Goal: Task Accomplishment & Management: Use online tool/utility

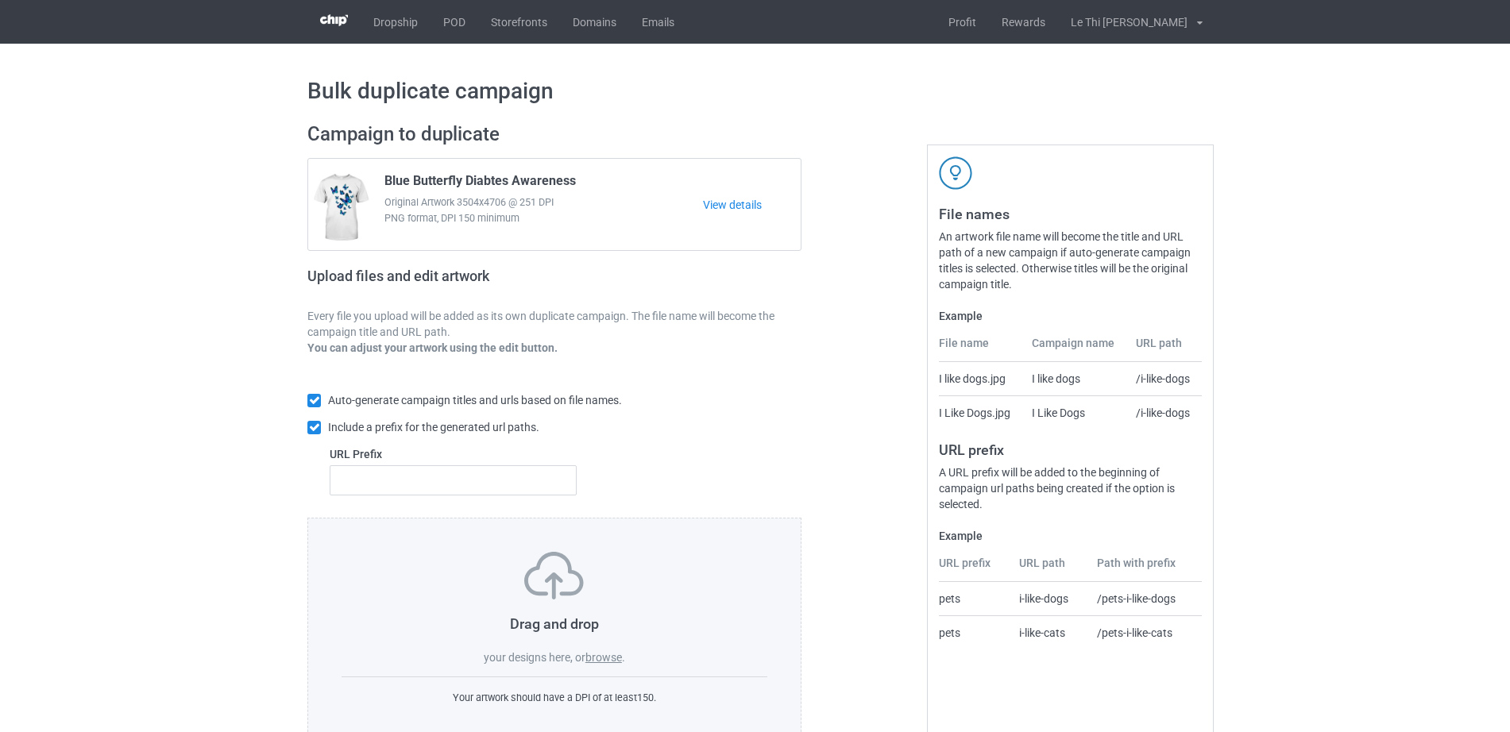
scroll to position [42, 0]
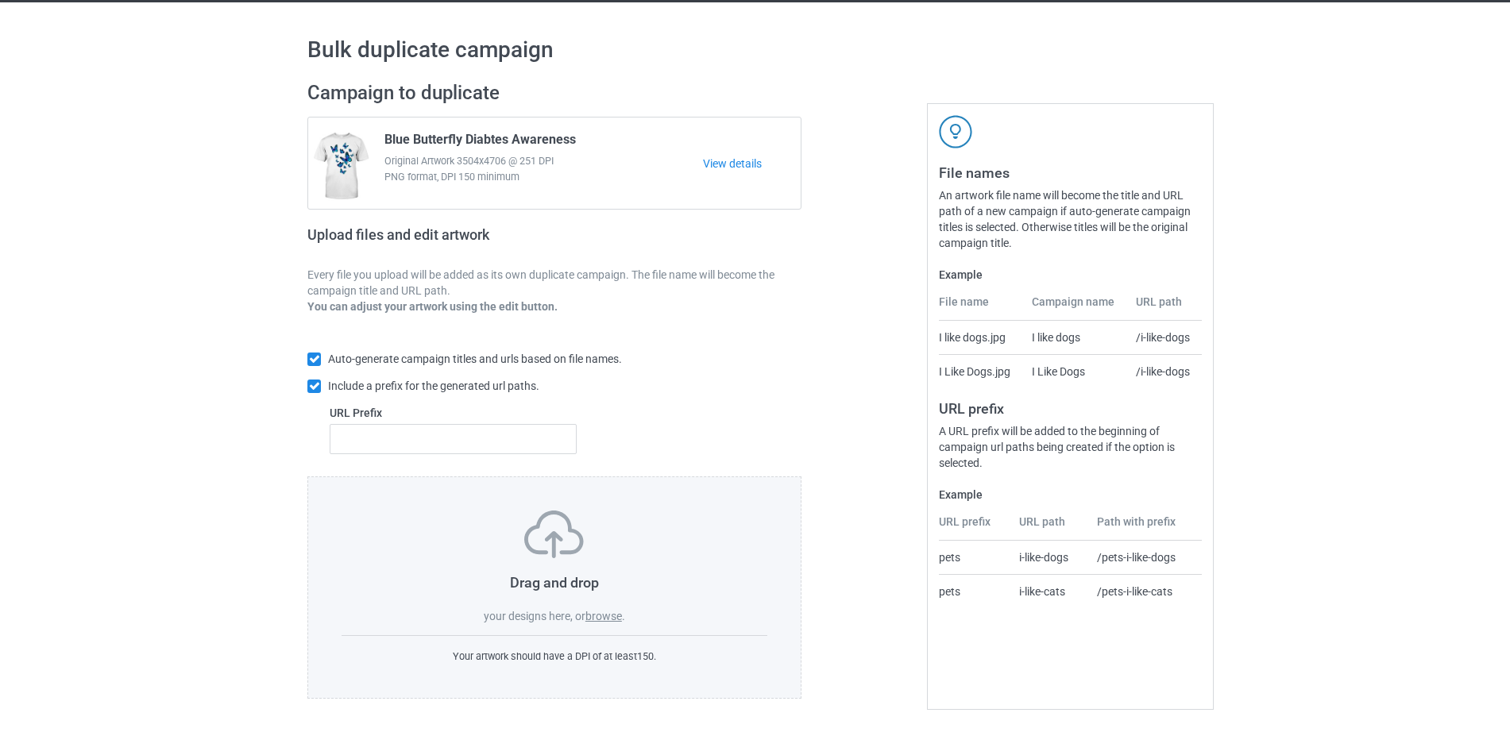
click at [613, 614] on label "browse" at bounding box center [603, 616] width 37 height 13
click at [0, 0] on input "browse" at bounding box center [0, 0] width 0 height 0
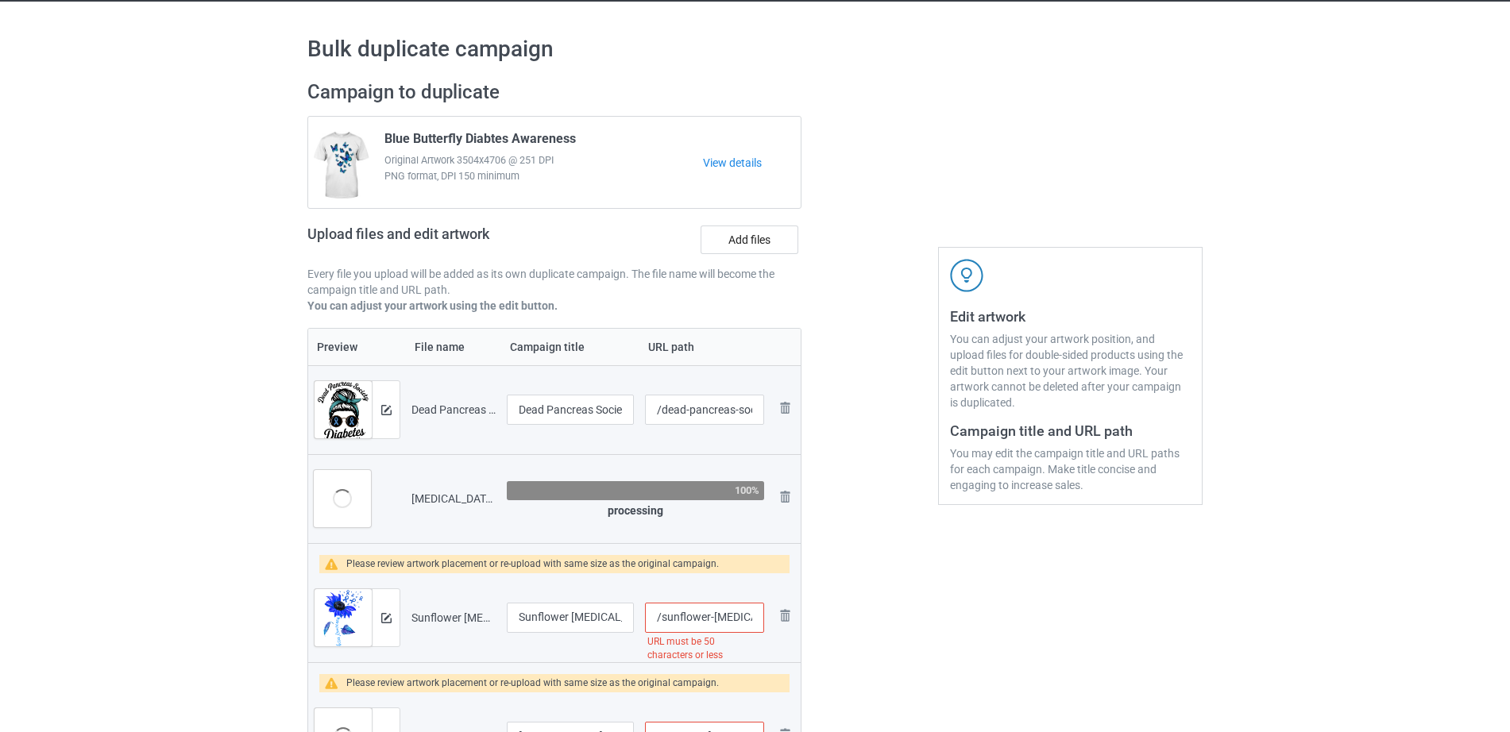
click at [713, 624] on input "/sunflower-[MEDICAL_DATA]-awareness-support-blue-ribbon-t-1-d" at bounding box center [704, 618] width 119 height 30
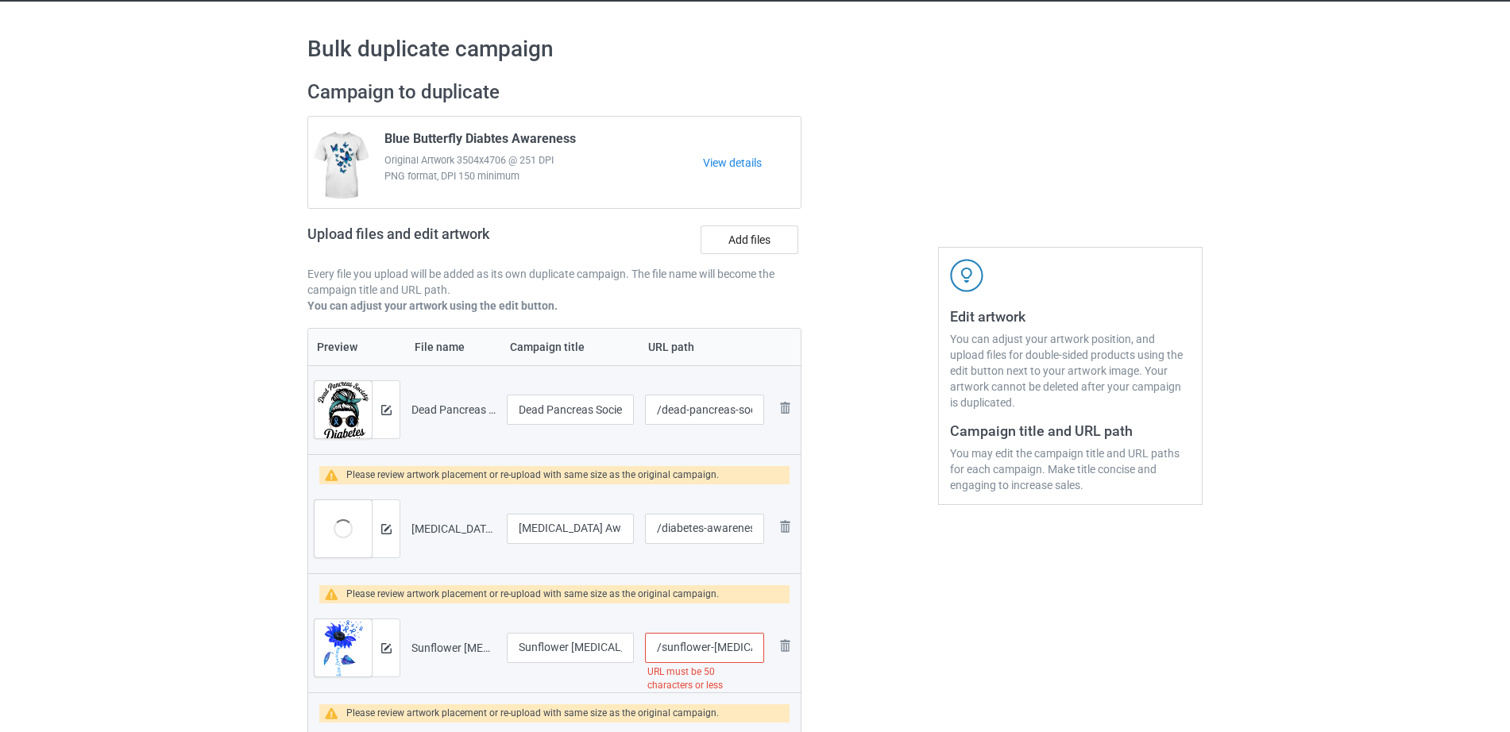
click at [686, 650] on input "/sunflower-[MEDICAL_DATA]-awareness-support-blue-ribbon-t-1-d" at bounding box center [704, 648] width 119 height 30
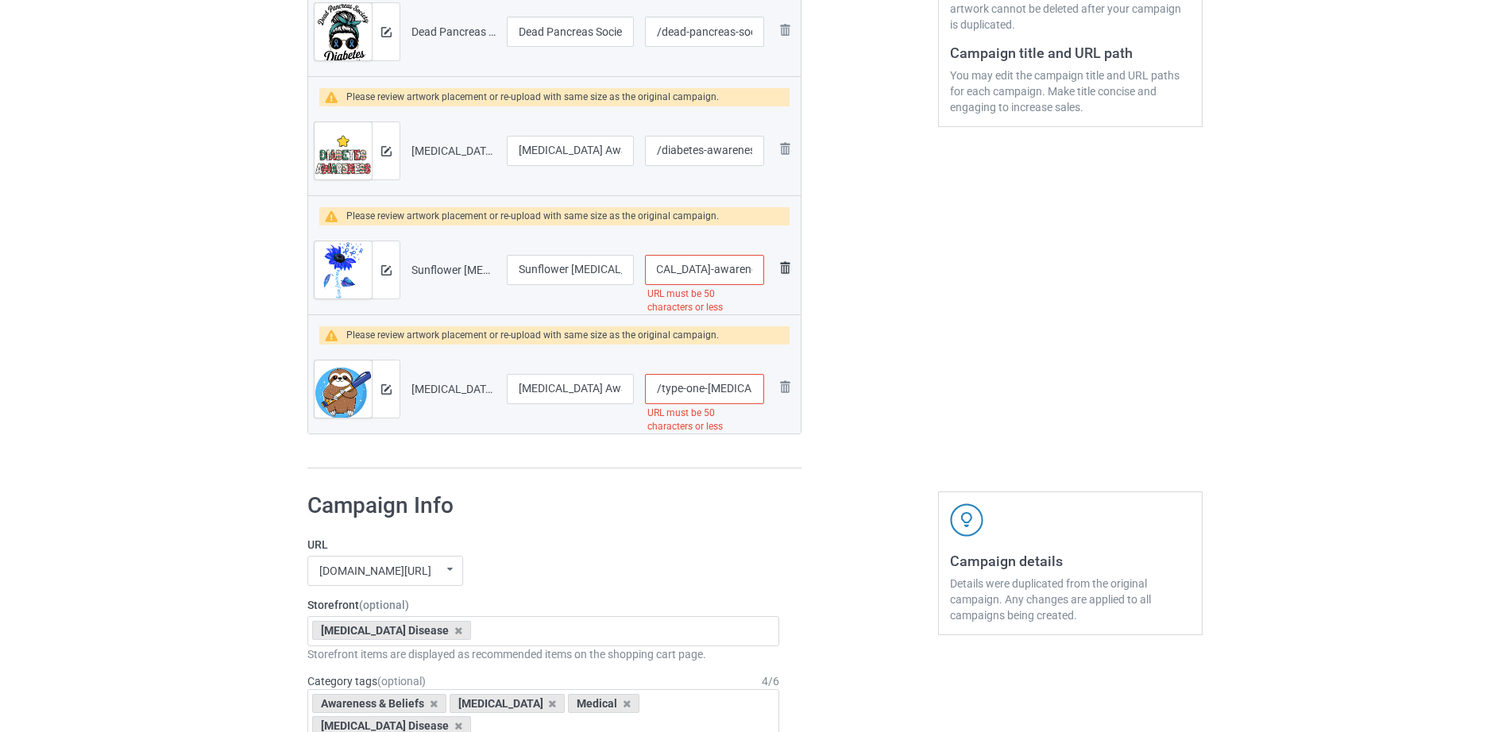
scroll to position [0, 185]
drag, startPoint x: 740, startPoint y: 264, endPoint x: 800, endPoint y: 273, distance: 61.1
click at [800, 273] on tr "Preview and edit artwork Sunflower [MEDICAL_DATA] Awareness Support Blue Ribbon…" at bounding box center [554, 270] width 493 height 89
click at [690, 276] on input "/sunflower-[MEDICAL_DATA]-awareness-support-blue-ribbon-t-1-d" at bounding box center [704, 270] width 119 height 30
drag, startPoint x: 662, startPoint y: 268, endPoint x: 767, endPoint y: 276, distance: 105.2
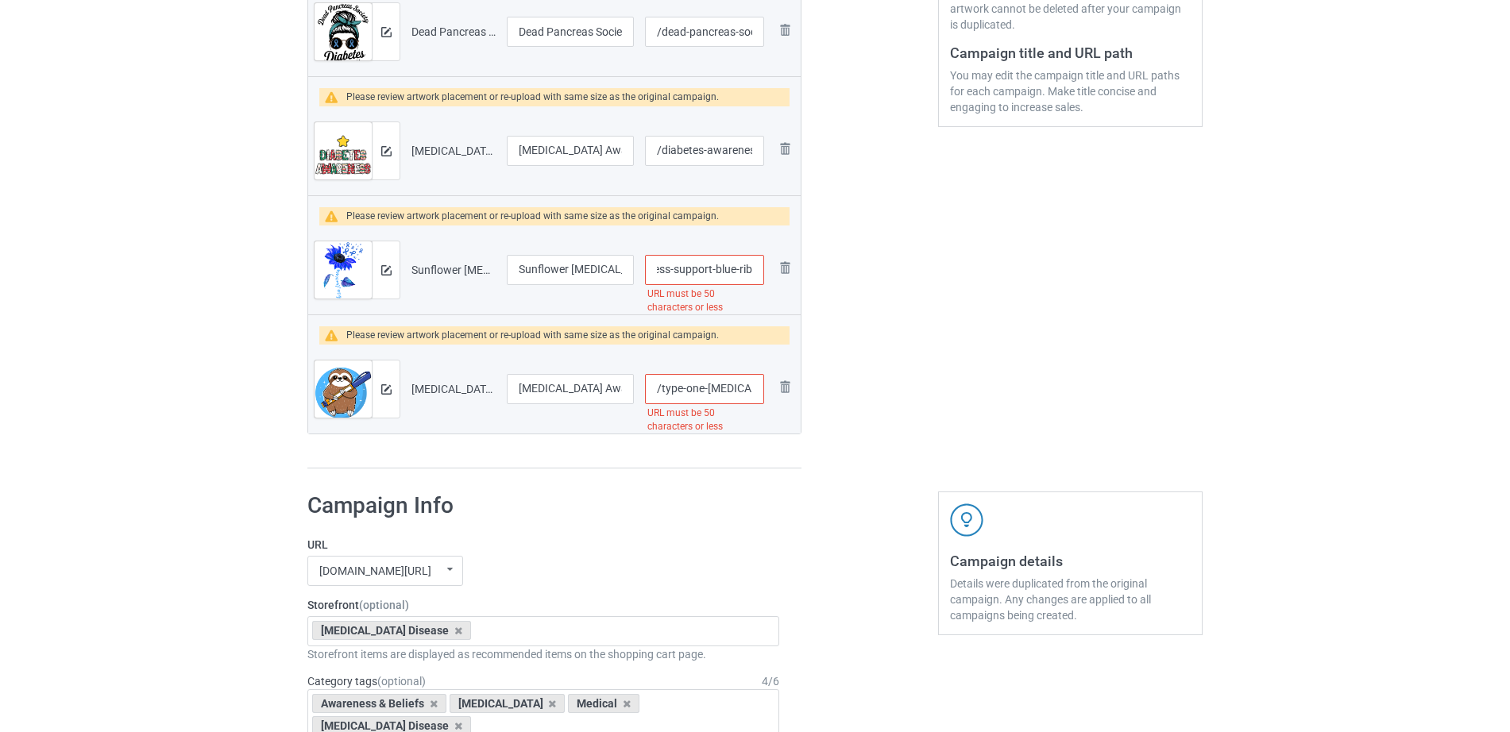
click at [767, 276] on td "/sunflower-[MEDICAL_DATA]-awareness-support-blue-ribbon-t-1-d URL must be 50 ch…" at bounding box center [704, 270] width 130 height 89
type input "/sunflower-[MEDICAL_DATA]-awareness-support"
drag, startPoint x: 709, startPoint y: 385, endPoint x: 804, endPoint y: 386, distance: 95.3
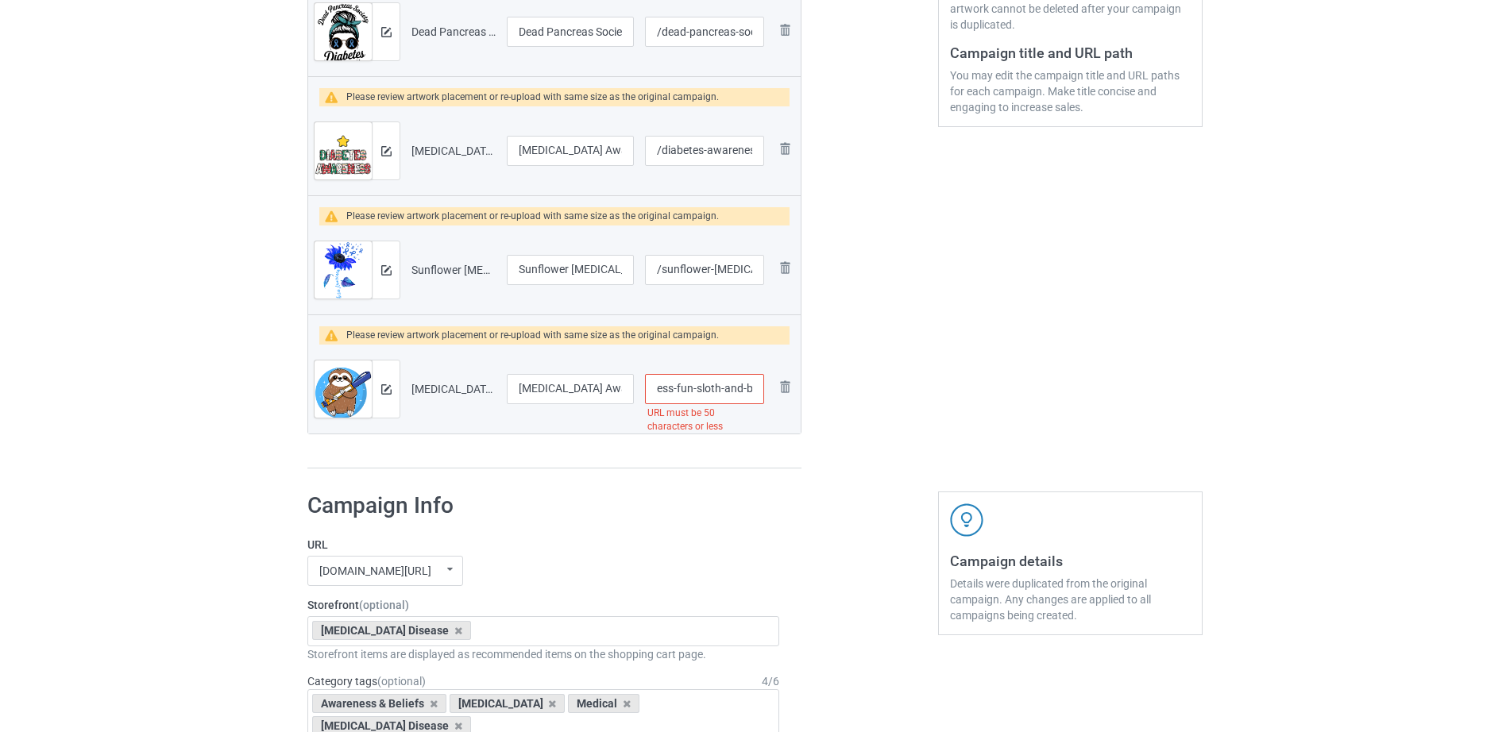
click at [804, 386] on div "Campaign to duplicate Blue Butterfly Diabtes Awareness Original Artwork 3504x47…" at bounding box center [554, 86] width 516 height 790
click at [683, 392] on input "/type-one-[MEDICAL_DATA]-awareness-fun-sloth-and-blue-circle" at bounding box center [704, 389] width 119 height 30
drag, startPoint x: 673, startPoint y: 386, endPoint x: 841, endPoint y: 408, distance: 169.9
click at [841, 408] on div "Campaign to duplicate Blue Butterfly Diabtes Awareness Original Artwork 3504x47…" at bounding box center [755, 86] width 918 height 790
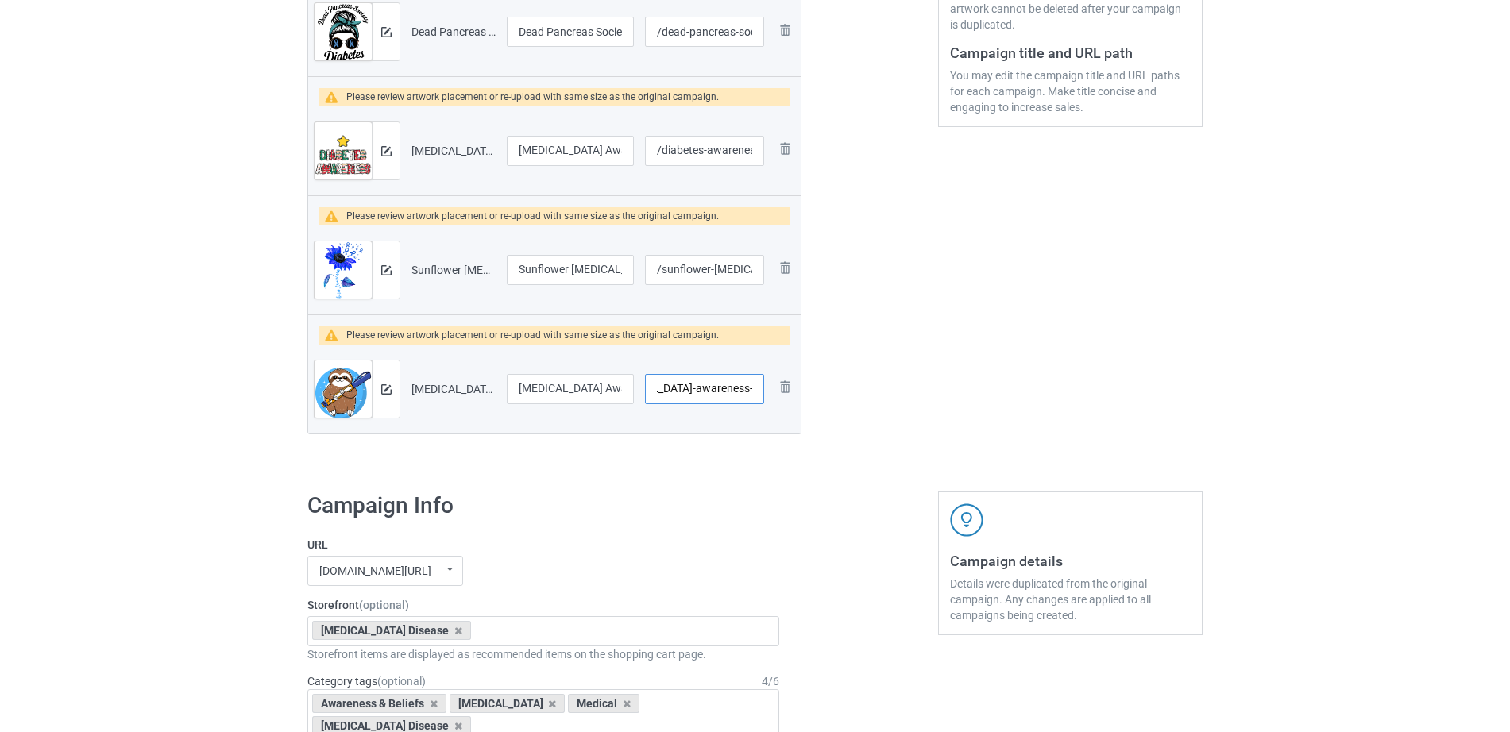
type input "/type-one-[MEDICAL_DATA]-awareness-fun-sloth"
click at [859, 404] on div at bounding box center [870, 86] width 114 height 790
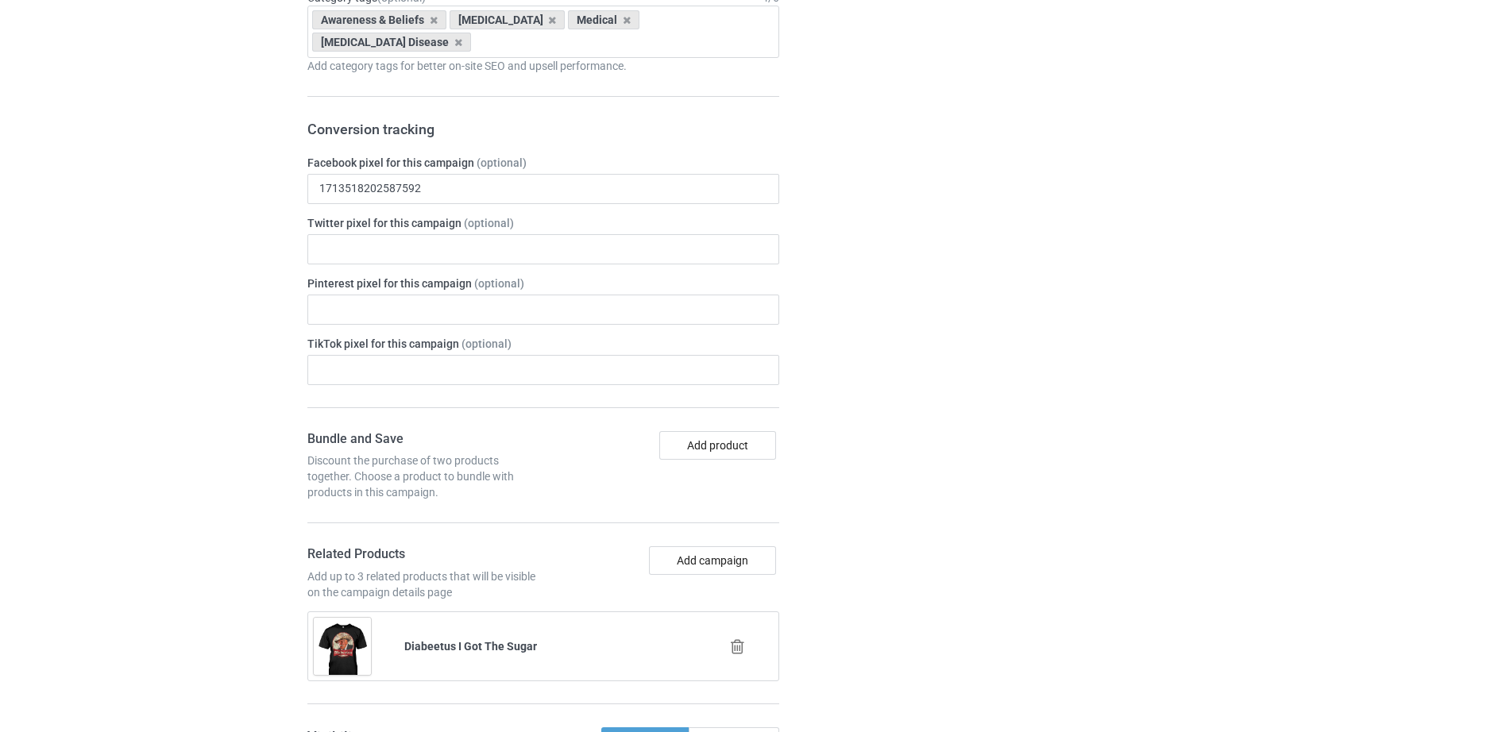
scroll to position [1123, 0]
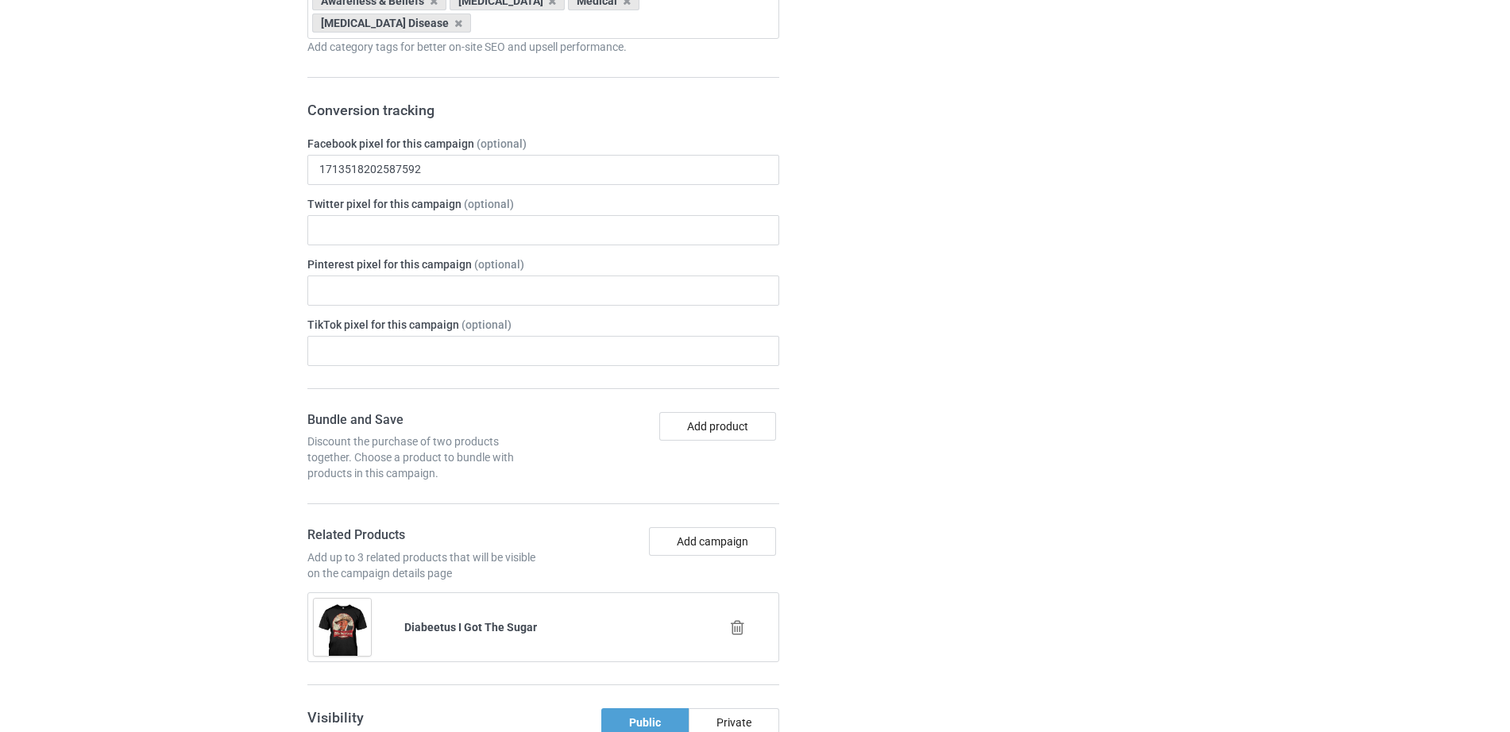
click at [736, 620] on icon at bounding box center [738, 628] width 20 height 17
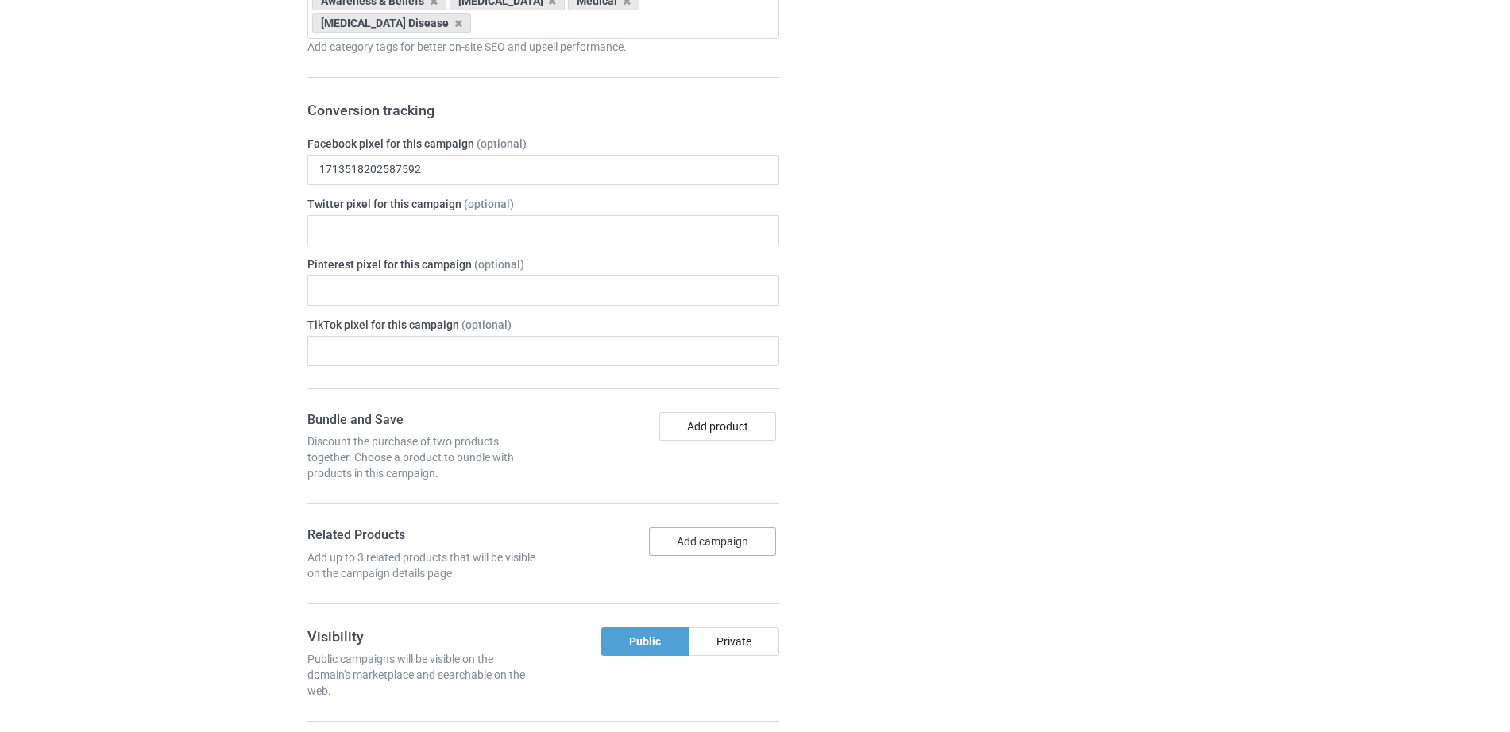
click at [724, 527] on button "Add campaign" at bounding box center [712, 541] width 127 height 29
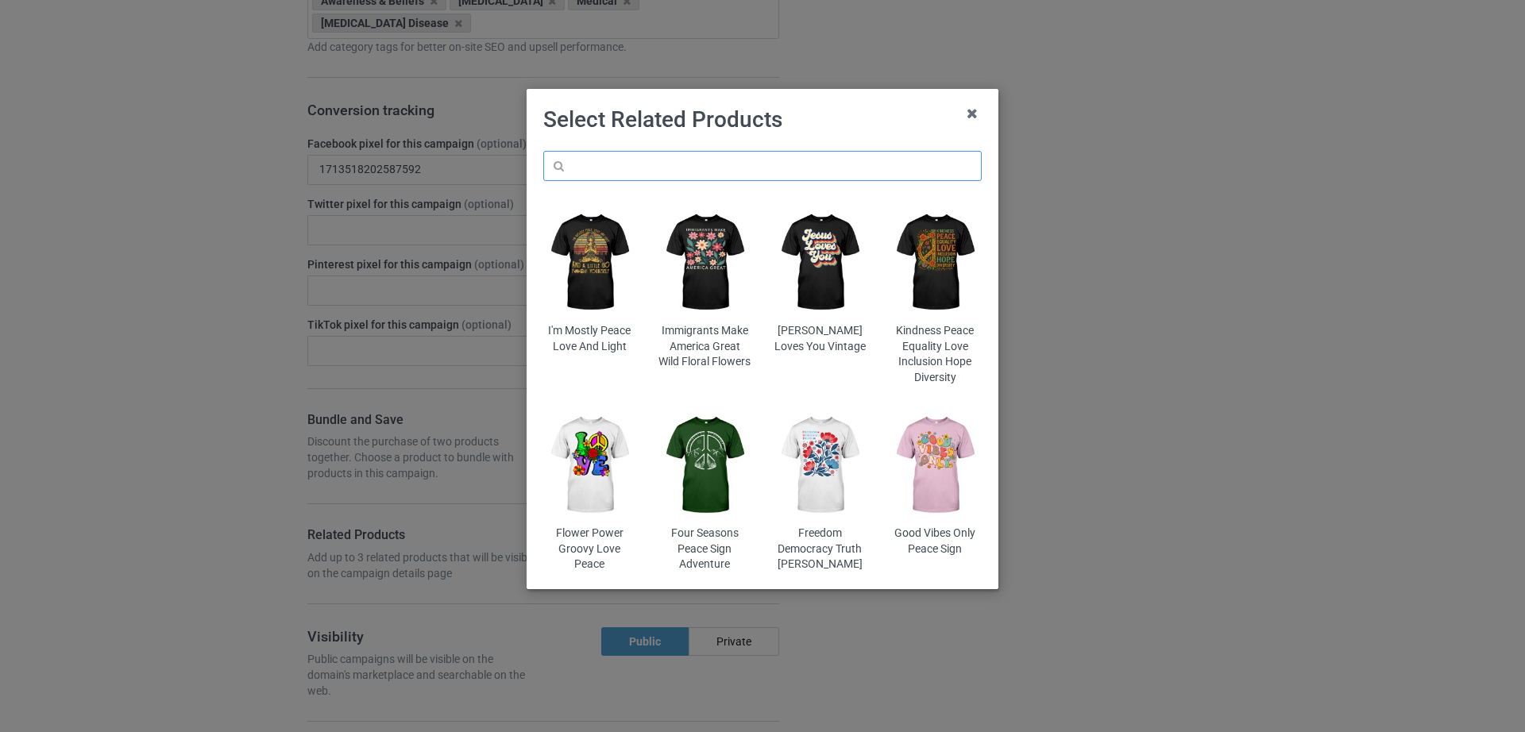
click at [744, 175] on input "text" at bounding box center [762, 166] width 439 height 30
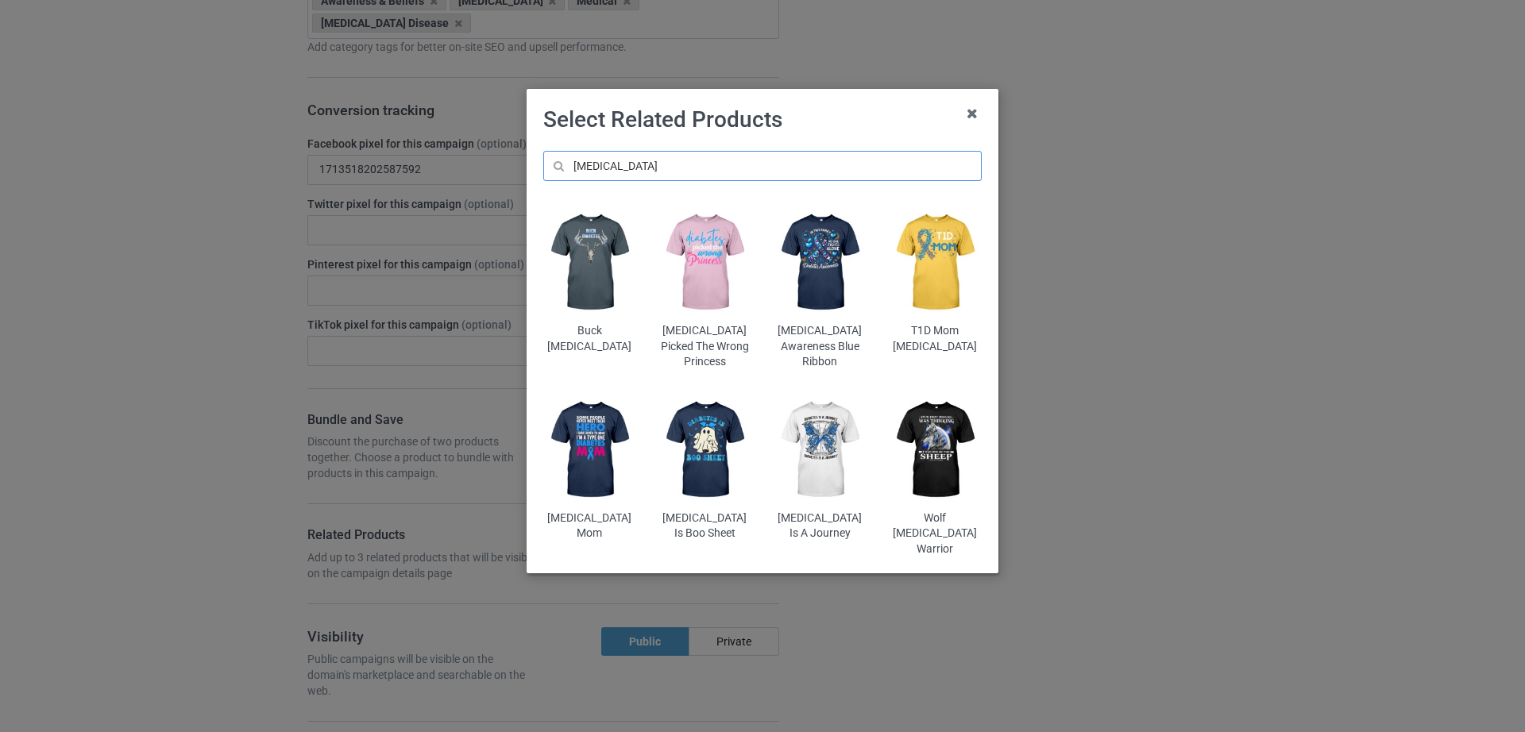
type input "[MEDICAL_DATA]"
click at [821, 278] on img at bounding box center [820, 263] width 93 height 116
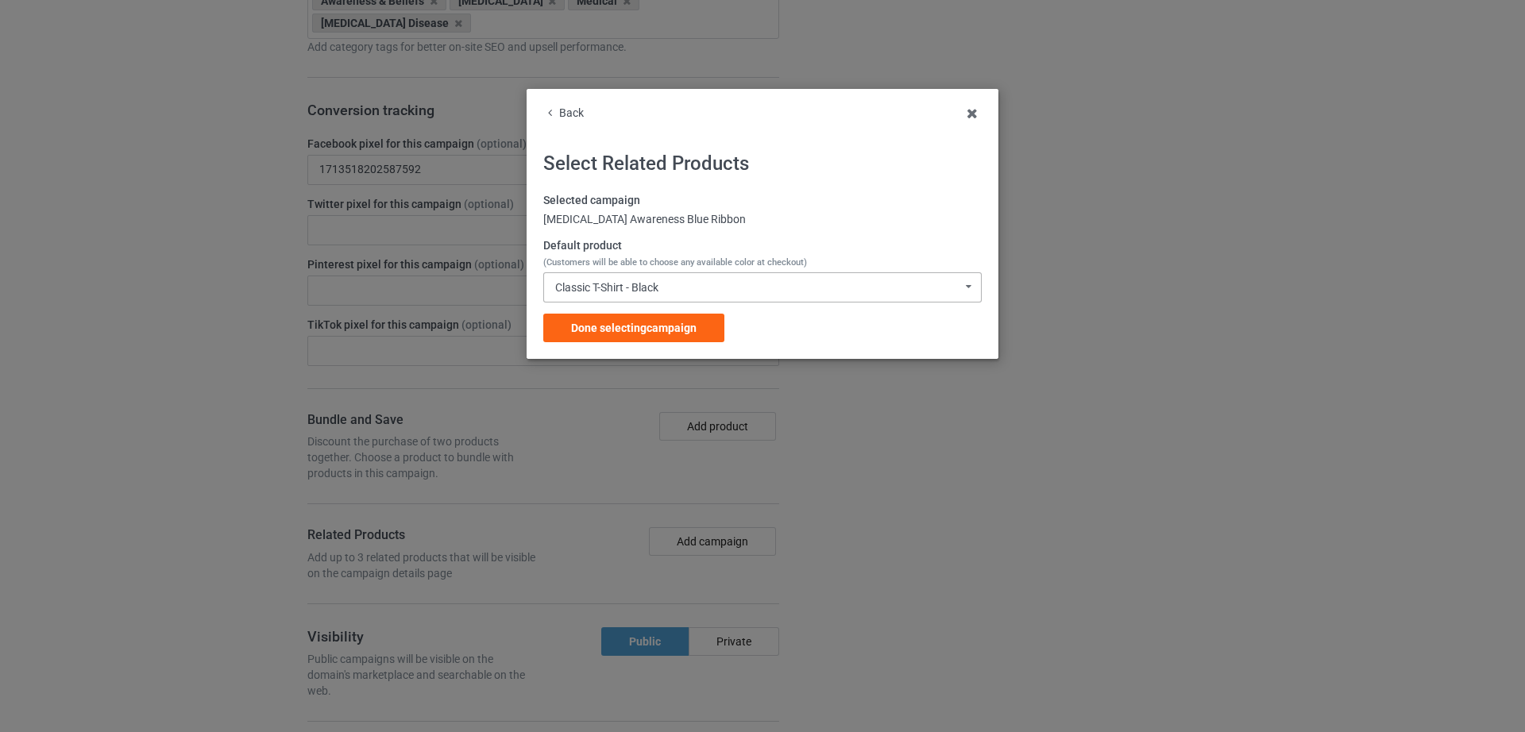
click at [778, 284] on div "Classic T-Shirt - Black Classic T-Shirt - Black Classic T-Shirt - Charcoal Grey…" at bounding box center [762, 287] width 439 height 30
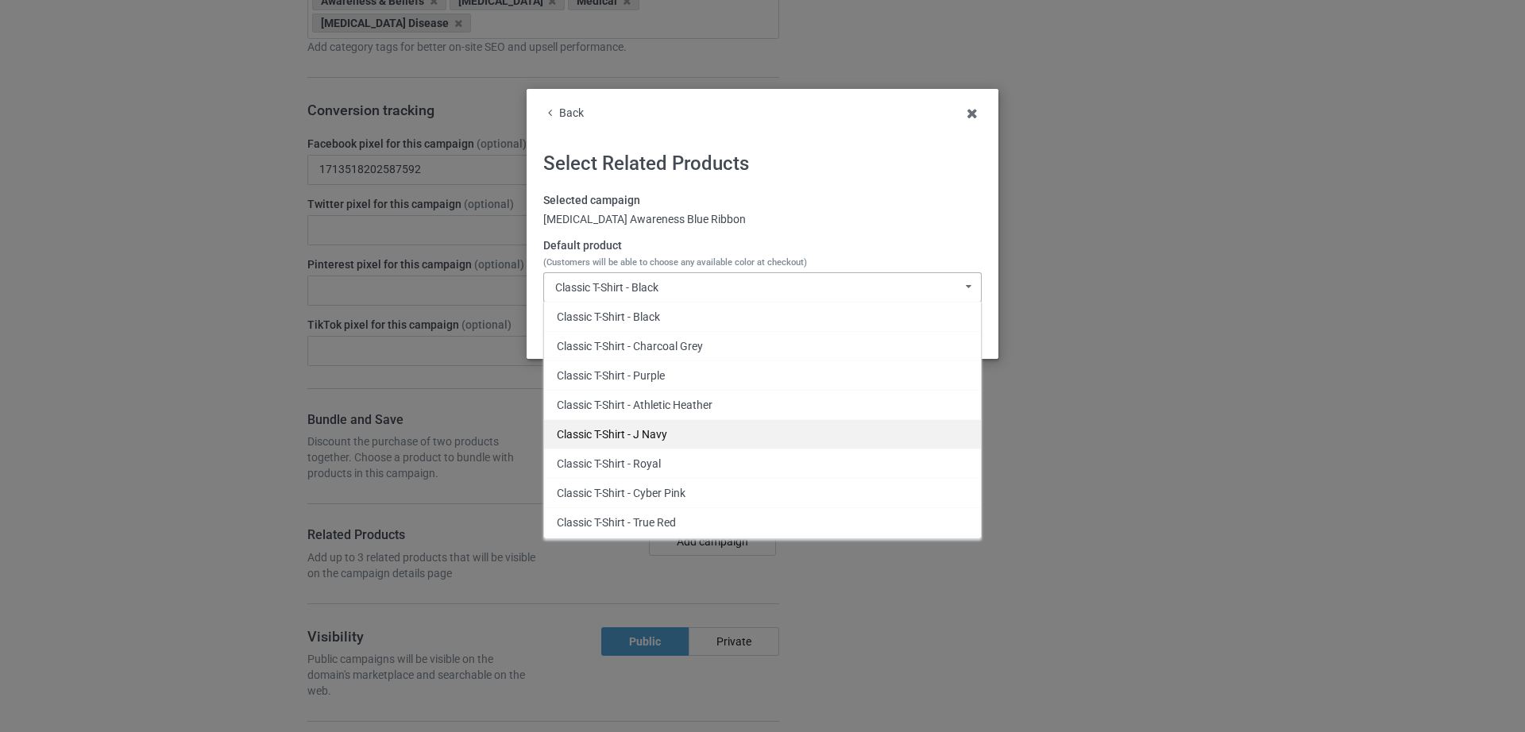
click at [674, 426] on div "Classic T-Shirt - J Navy" at bounding box center [762, 433] width 437 height 29
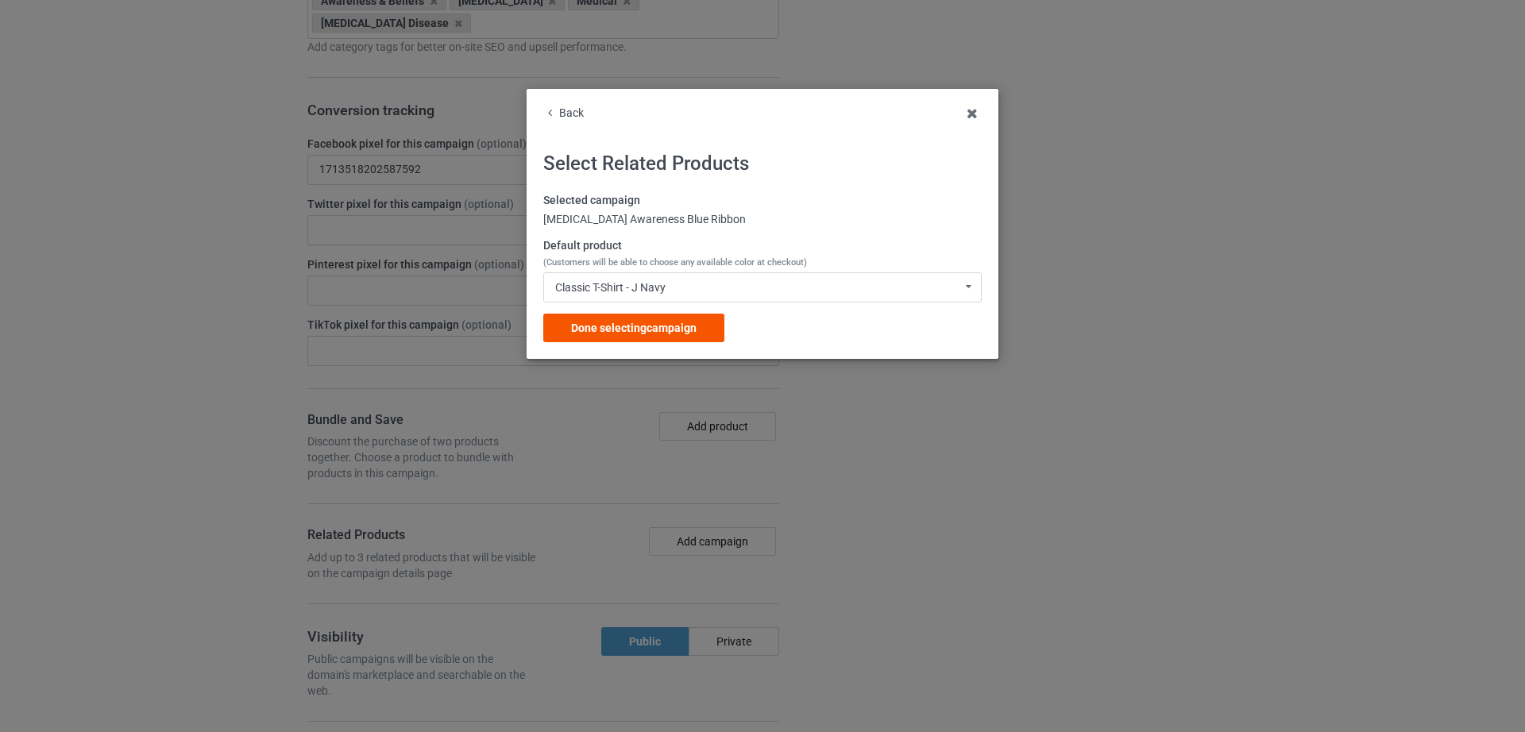
click at [639, 324] on span "Done selecting campaign" at bounding box center [634, 328] width 126 height 13
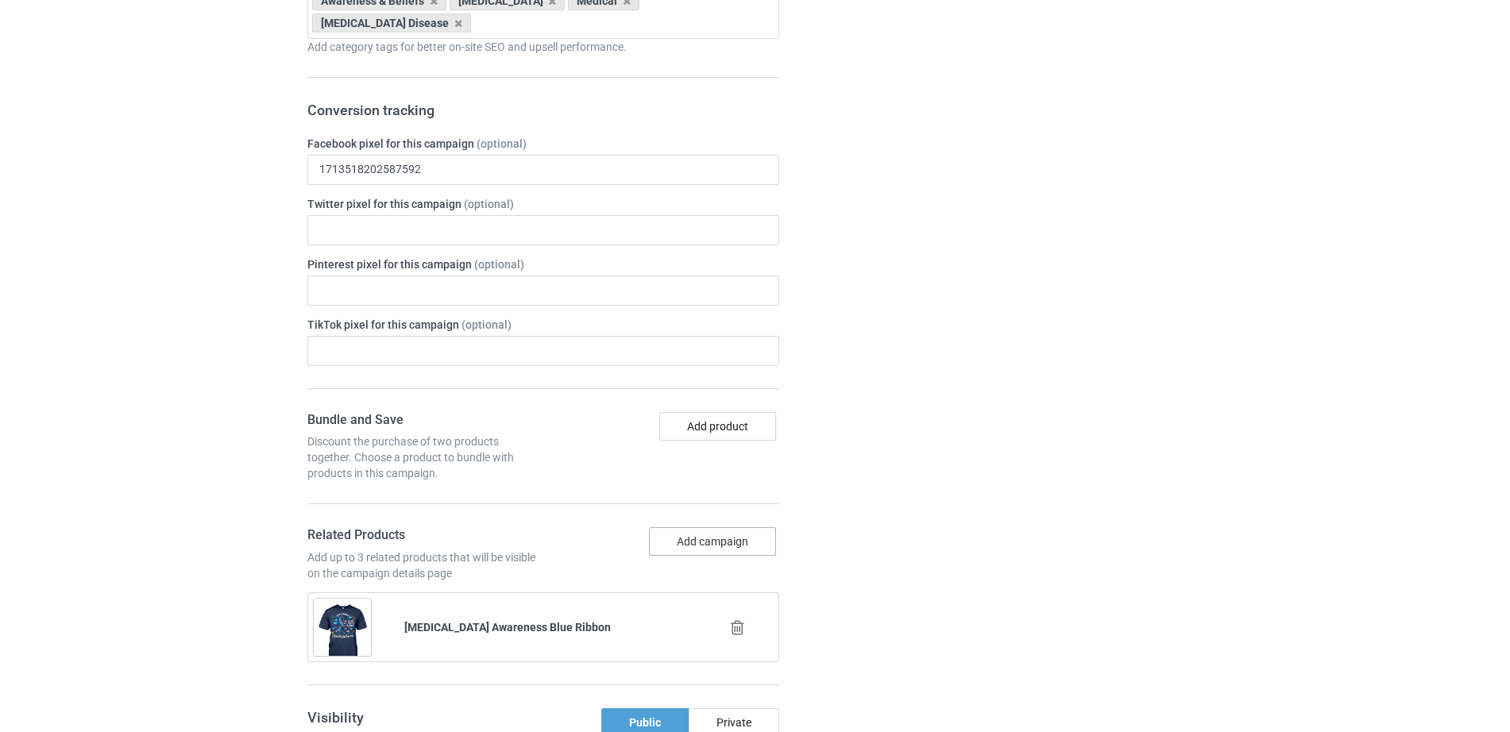
click at [724, 527] on button "Add campaign" at bounding box center [712, 541] width 127 height 29
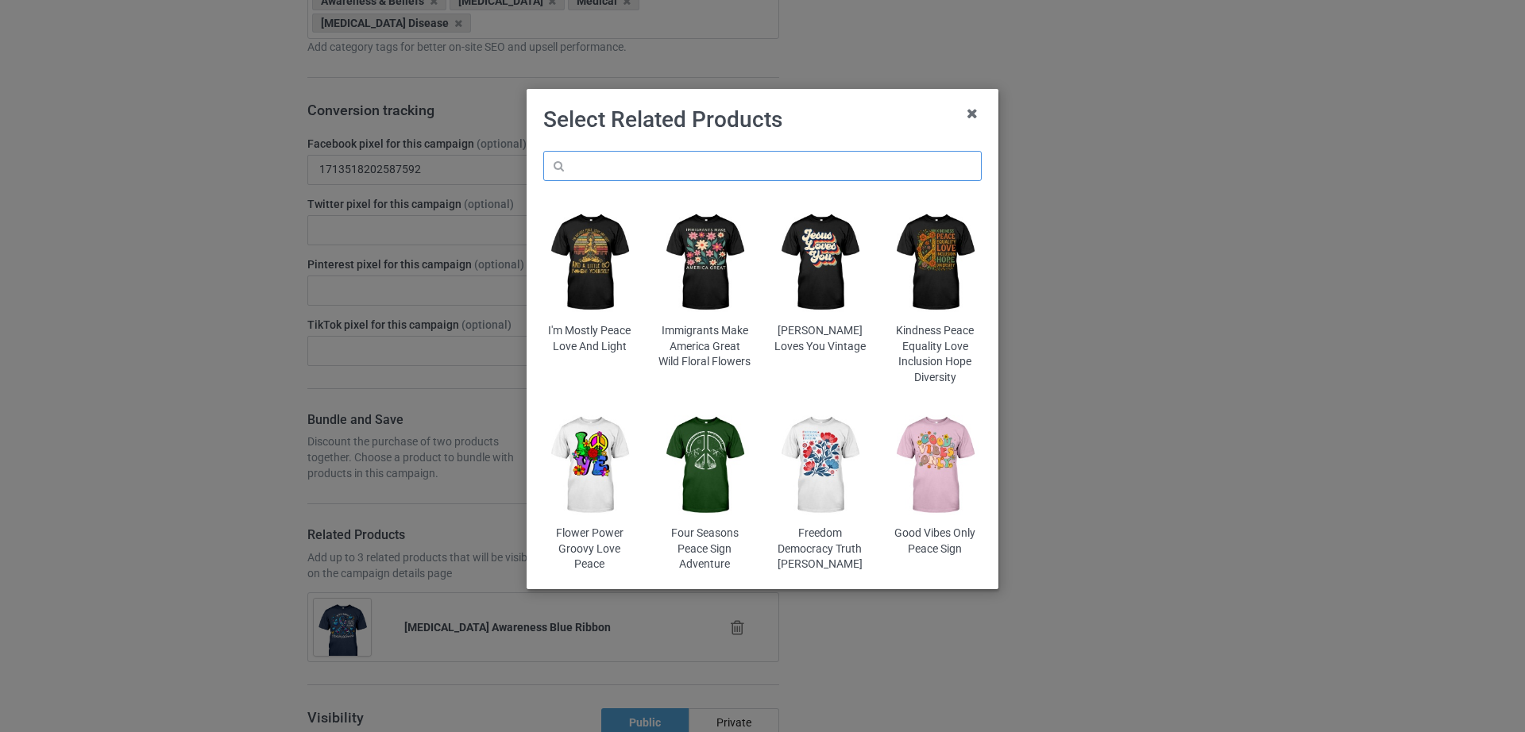
click at [755, 156] on input "text" at bounding box center [762, 166] width 439 height 30
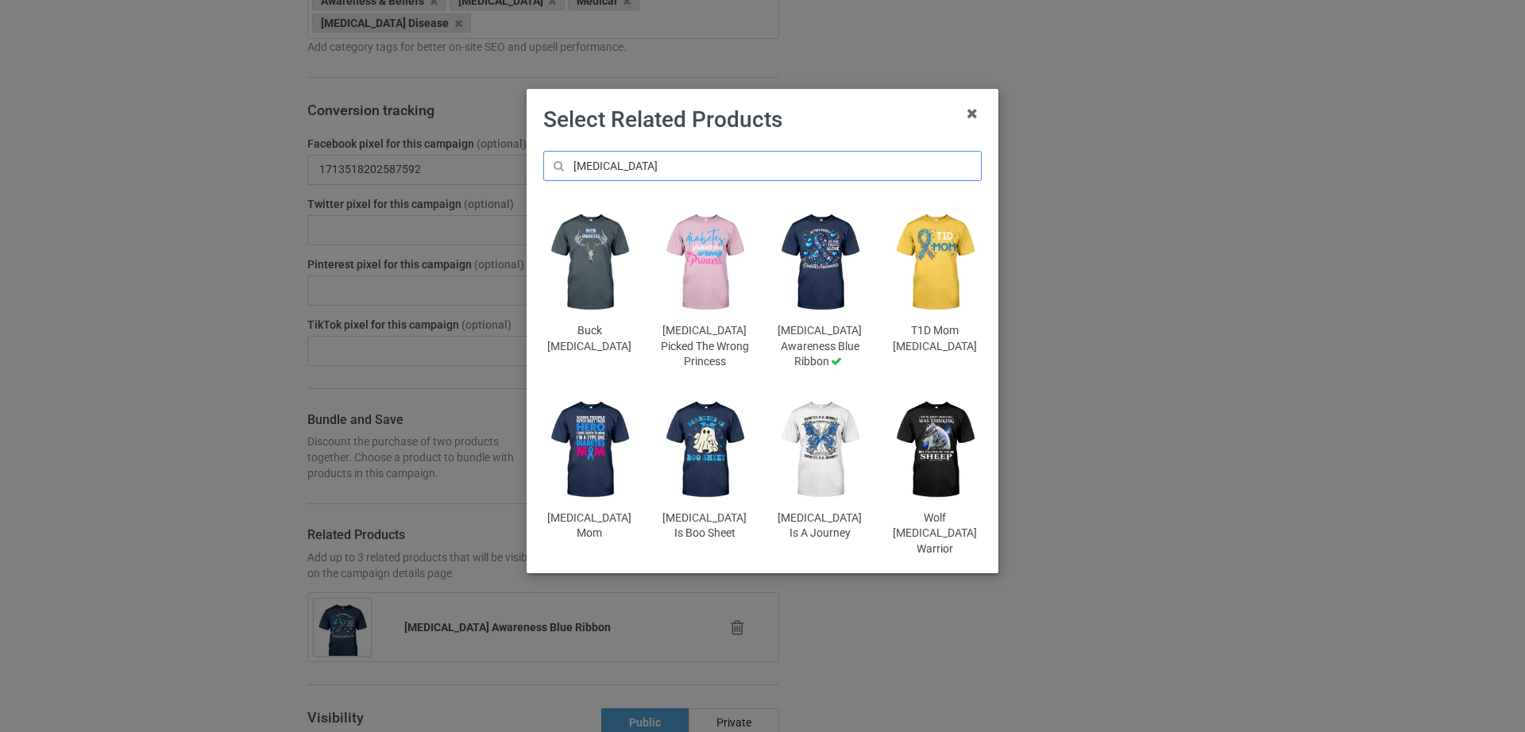
type input "[MEDICAL_DATA]"
click at [595, 451] on img at bounding box center [589, 450] width 93 height 116
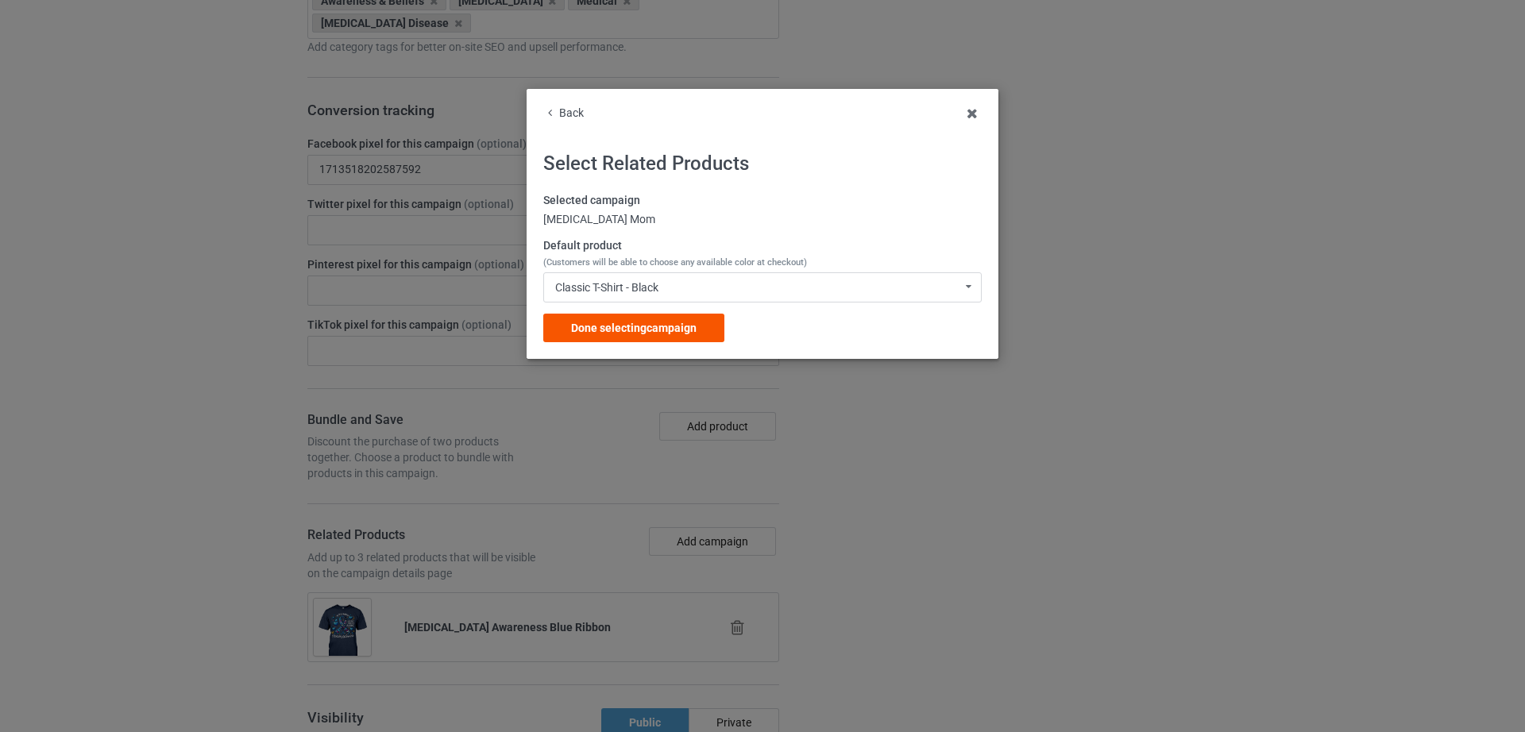
click at [701, 330] on div "Done selecting campaign" at bounding box center [633, 328] width 181 height 29
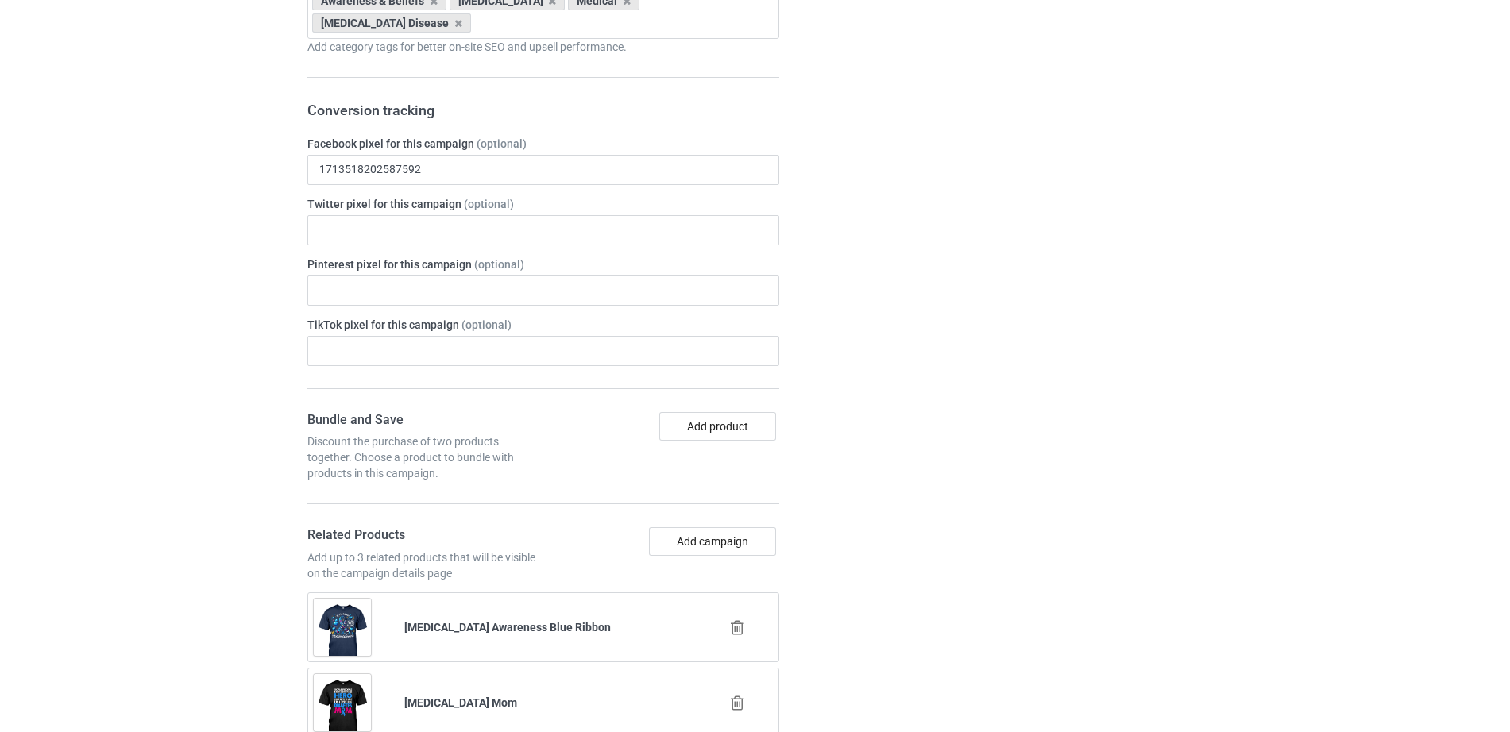
scroll to position [1805, 0]
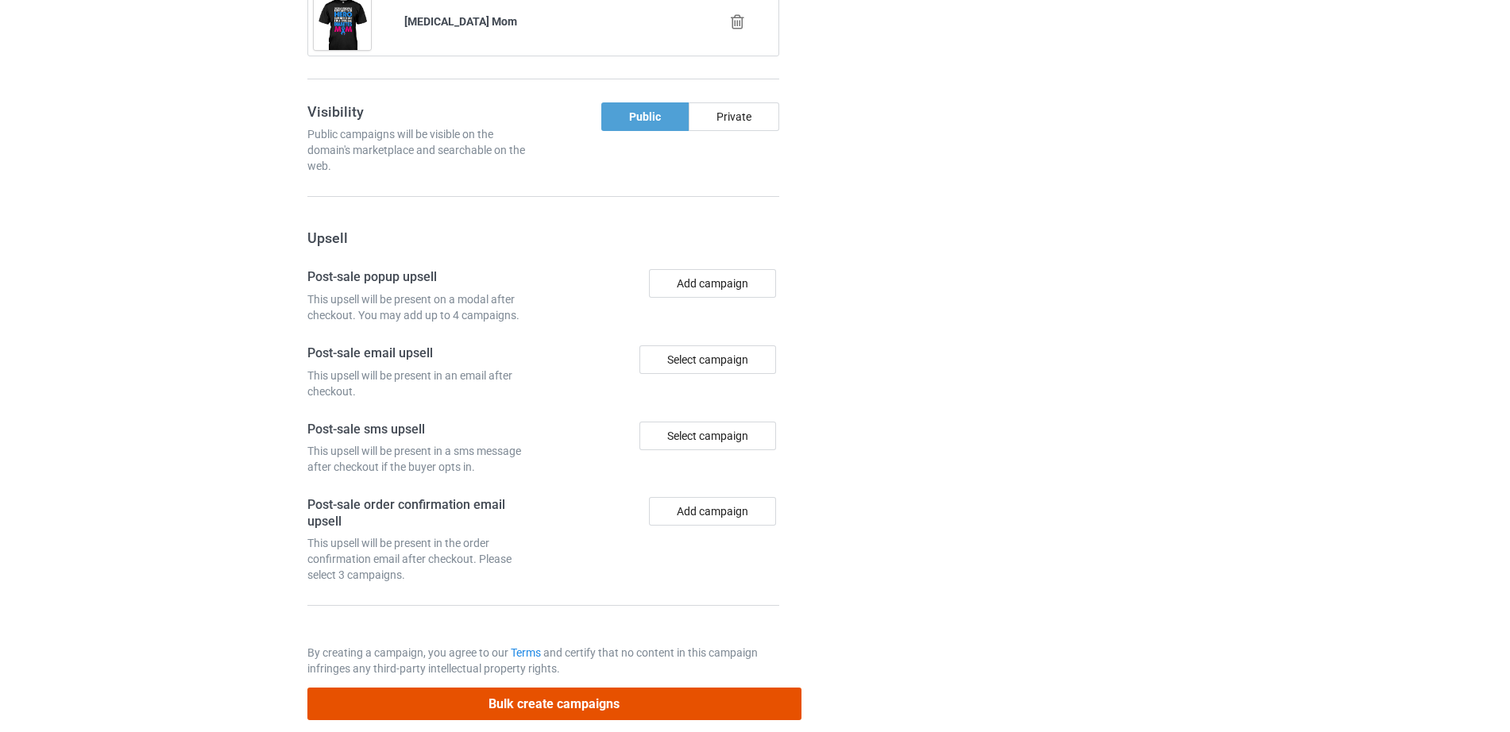
click at [482, 697] on button "Bulk create campaigns" at bounding box center [554, 704] width 494 height 33
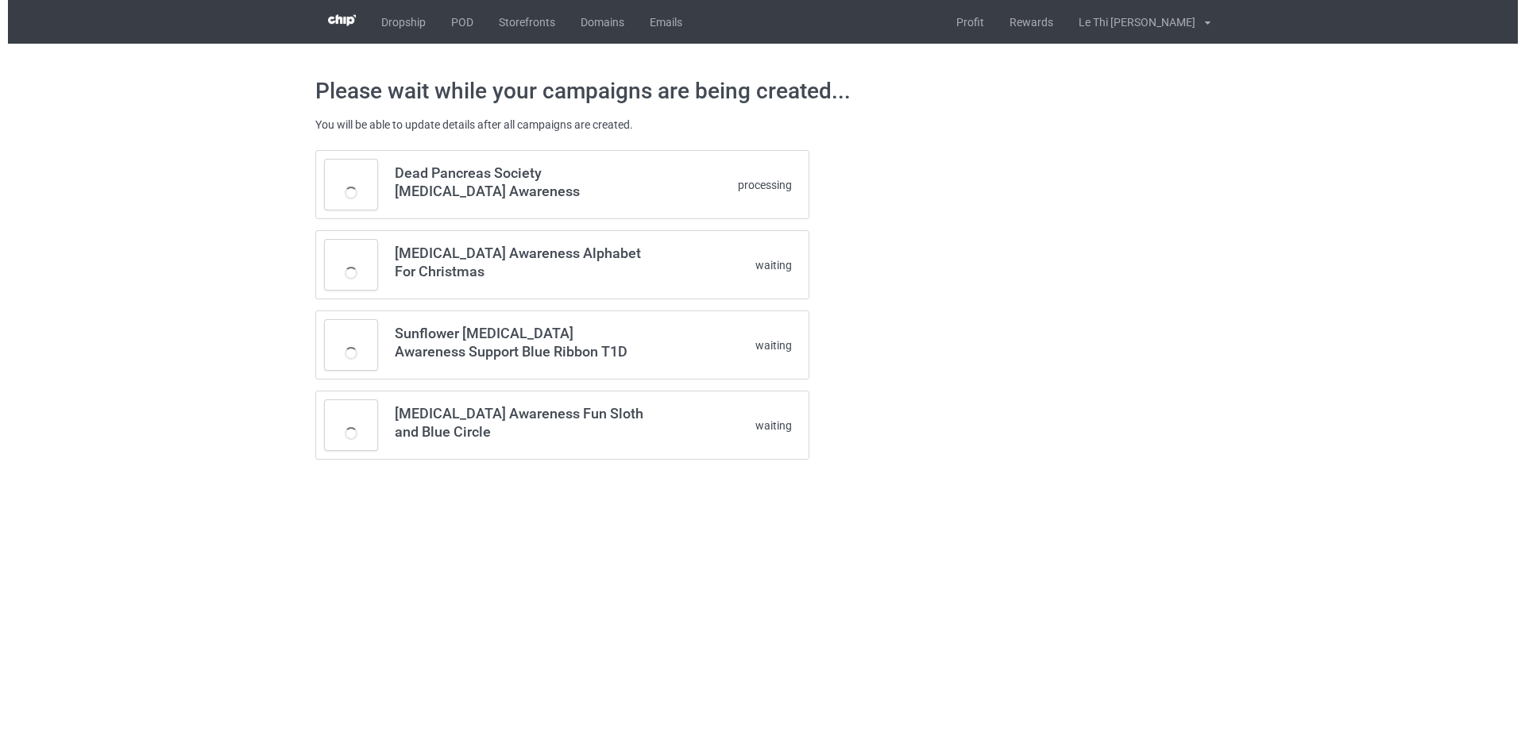
scroll to position [0, 0]
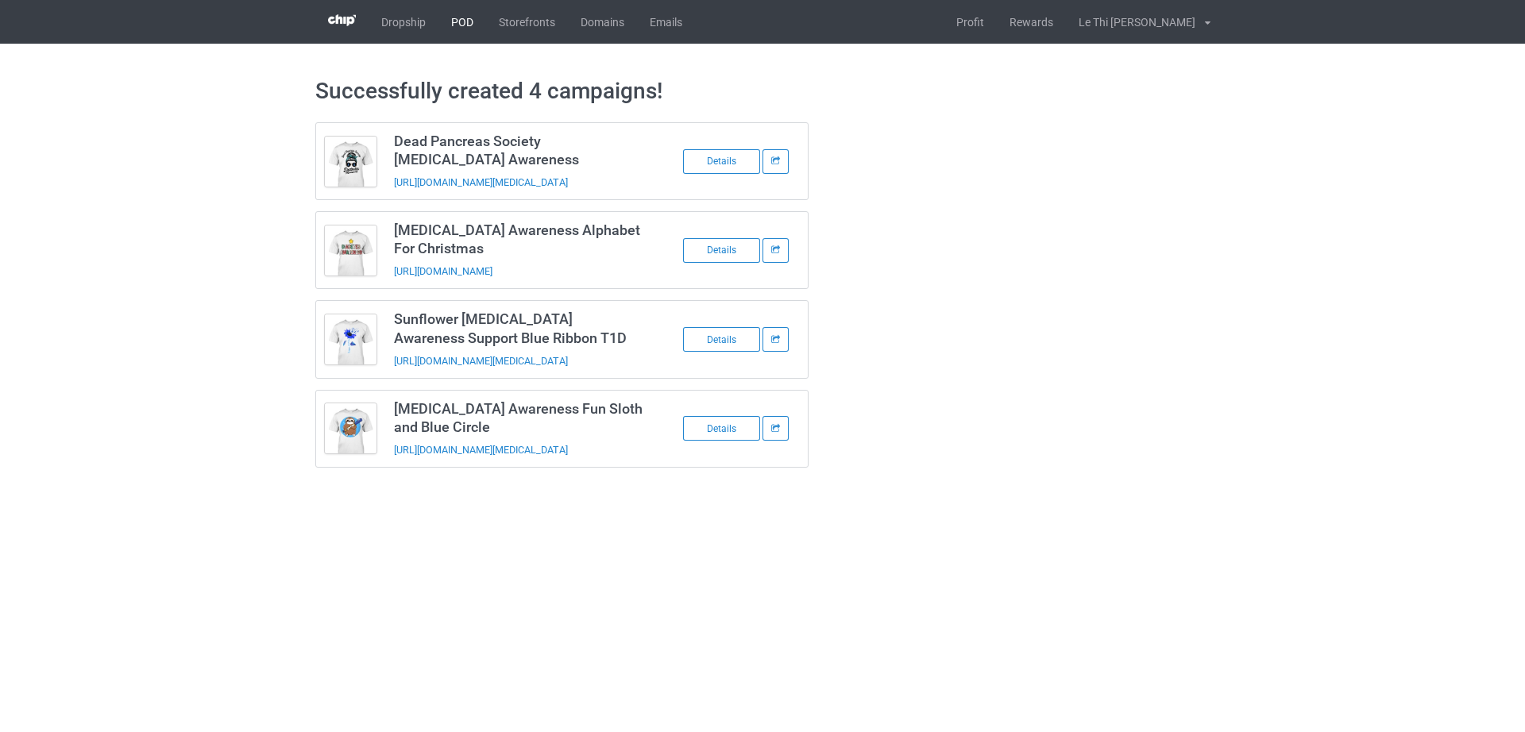
click at [461, 23] on link "POD" at bounding box center [463, 22] width 48 height 44
